Goal: Task Accomplishment & Management: Manage account settings

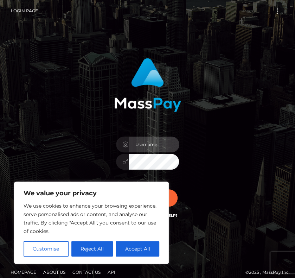
click at [141, 144] on input "text" at bounding box center [154, 145] width 51 height 16
type input "thegoldenhunty@gmail.com"
click at [118, 189] on button "Sign in" at bounding box center [148, 197] width 60 height 17
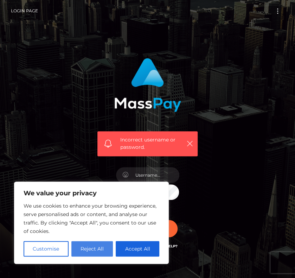
click at [94, 250] on button "Reject All" at bounding box center [92, 248] width 42 height 15
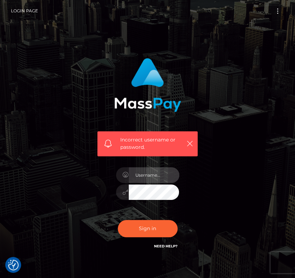
click at [146, 171] on input "text" at bounding box center [154, 175] width 51 height 16
click at [158, 175] on input "dGhlZ29sZGVuaHVudHlAZ21haWwuY29t" at bounding box center [154, 175] width 51 height 16
drag, startPoint x: 121, startPoint y: 178, endPoint x: 123, endPoint y: 189, distance: 11.4
click at [108, 186] on div "Incorrect username or password. thegoldenhunty@gmail.com" at bounding box center [147, 154] width 111 height 203
click at [191, 201] on div "Incorrect username or password. thegoldenhunty@gmail.com" at bounding box center [147, 154] width 111 height 203
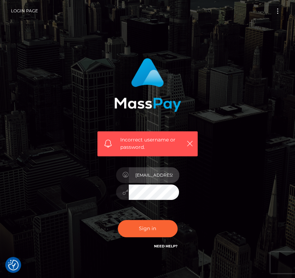
click at [159, 178] on input "[EMAIL_ADDRESS][DOMAIN_NAME]" at bounding box center [154, 175] width 51 height 16
type input "@gmail.com"
click at [157, 174] on input "@gmail.com" at bounding box center [154, 175] width 51 height 16
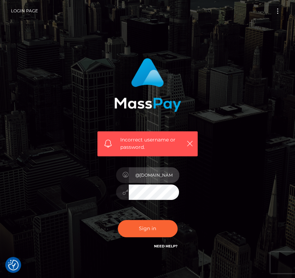
click at [157, 174] on input "@gmail.com" at bounding box center [154, 175] width 51 height 16
type input "thegoldenhunty"
click at [118, 220] on button "Sign in" at bounding box center [148, 228] width 60 height 17
click at [162, 248] on link "Need Help?" at bounding box center [166, 246] width 24 height 5
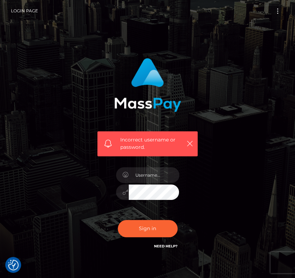
click at [210, 214] on div "Incorrect username or password." at bounding box center [148, 158] width 254 height 210
click at [162, 245] on link "Need Help?" at bounding box center [166, 246] width 24 height 5
click at [108, 85] on div "Incorrect username or password." at bounding box center [147, 105] width 111 height 104
click at [146, 178] on input "text" at bounding box center [154, 175] width 51 height 16
click at [88, 204] on div "Incorrect username or password." at bounding box center [147, 158] width 121 height 210
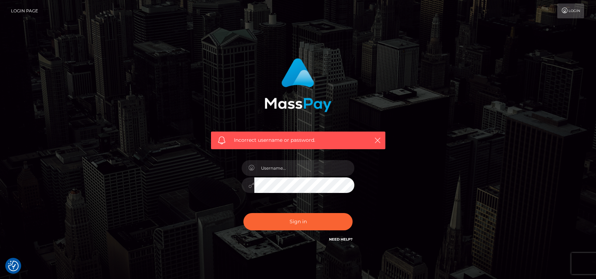
click at [295, 14] on link "Login" at bounding box center [570, 11] width 27 height 15
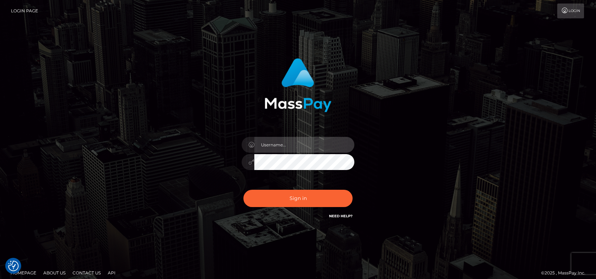
click at [264, 148] on input "text" at bounding box center [304, 145] width 100 height 16
type input "[EMAIL_ADDRESS][DOMAIN_NAME]"
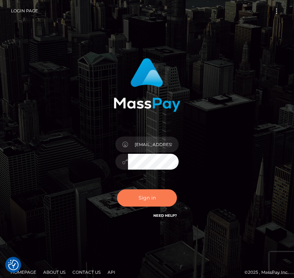
click at [143, 196] on button "Sign in" at bounding box center [147, 197] width 60 height 17
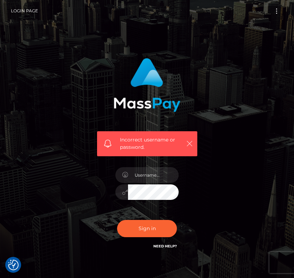
click at [191, 143] on icon "button" at bounding box center [189, 143] width 7 height 7
click at [189, 143] on icon "button" at bounding box center [189, 143] width 7 height 7
drag, startPoint x: 279, startPoint y: 12, endPoint x: 276, endPoint y: 18, distance: 6.8
click at [279, 12] on button "Toggle navigation" at bounding box center [276, 11] width 13 height 10
